Goal: Find specific page/section

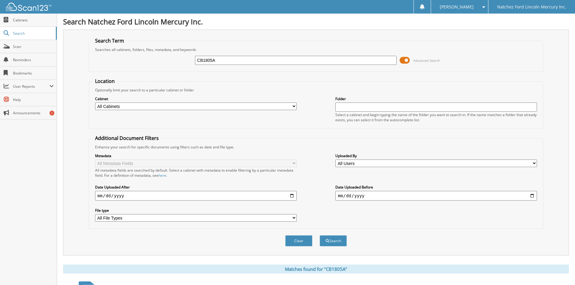
drag, startPoint x: 226, startPoint y: 61, endPoint x: 182, endPoint y: 59, distance: 43.8
click at [182, 59] on div "CB1805A Advanced Search" at bounding box center [316, 60] width 448 height 16
type input "G5599"
click at [326, 241] on span "submit" at bounding box center [328, 241] width 4 height 4
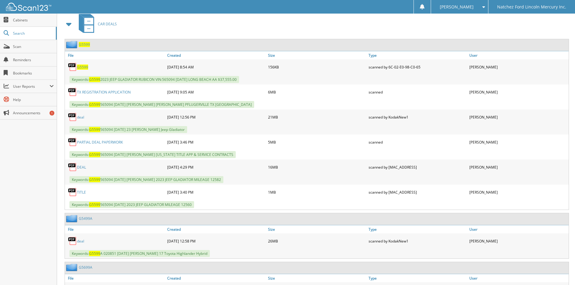
scroll to position [271, 0]
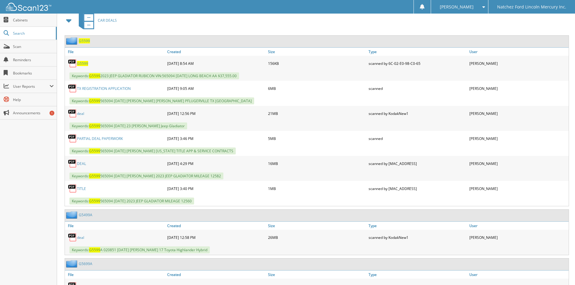
click at [121, 89] on link "TX REGISTRATION APPLICATION" at bounding box center [104, 88] width 54 height 5
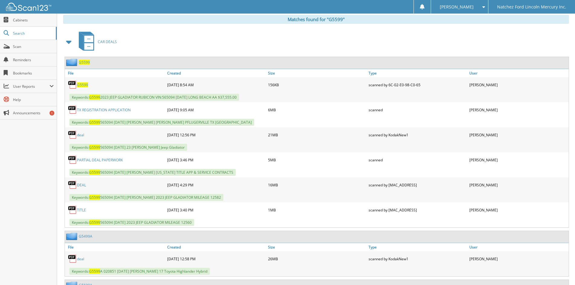
scroll to position [241, 0]
